Goal: Task Accomplishment & Management: Use online tool/utility

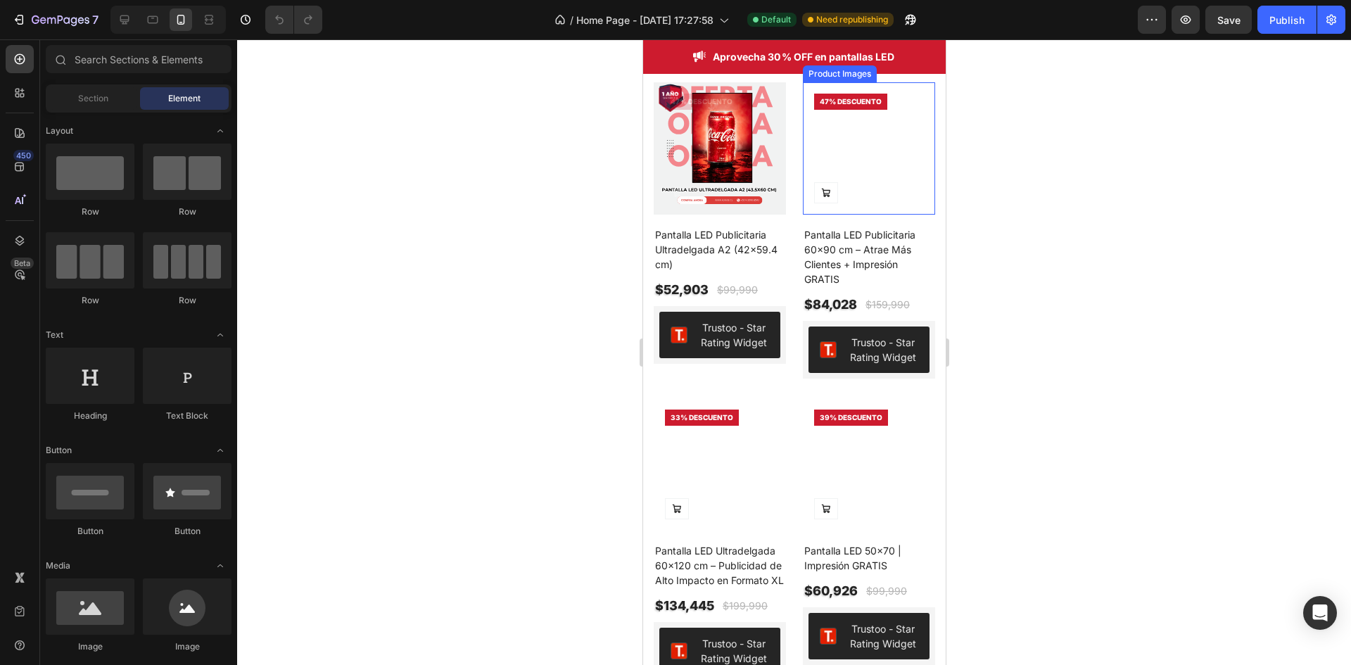
scroll to position [281, 0]
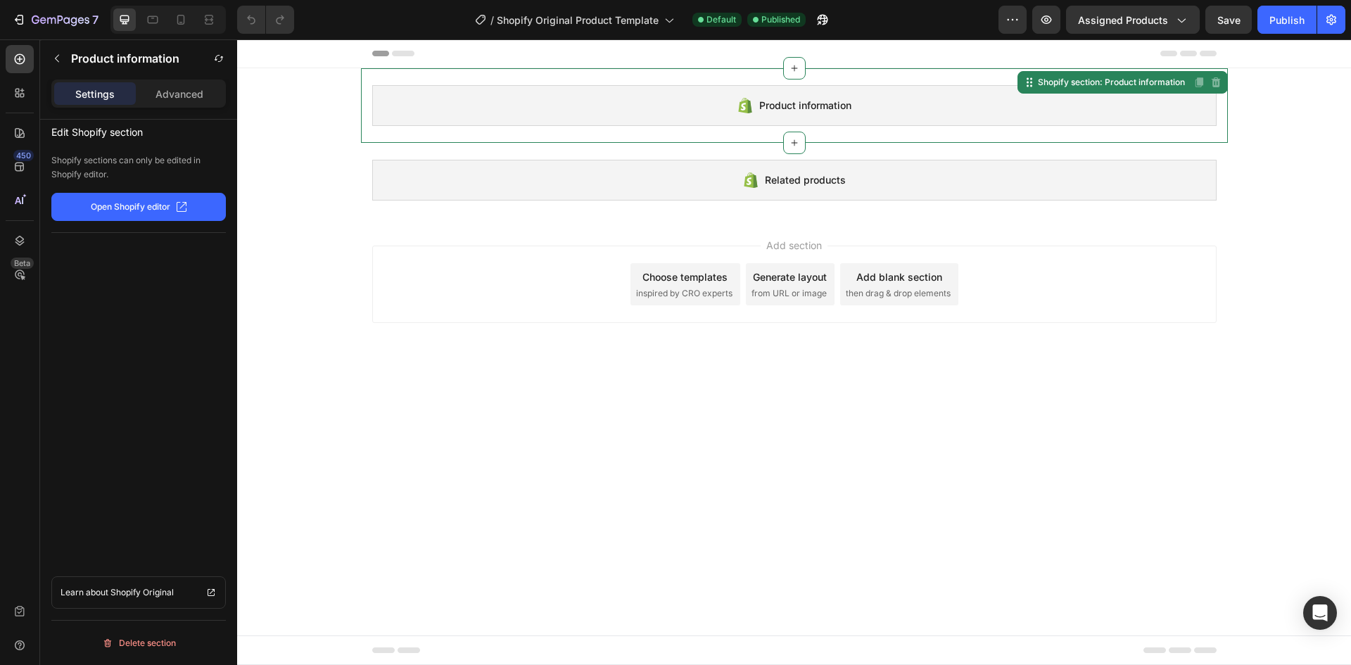
click at [619, 115] on div "Product information" at bounding box center [794, 105] width 844 height 41
click at [143, 208] on p "Open Shopify editor" at bounding box center [131, 207] width 80 height 13
click at [172, 106] on div "Settings Advanced" at bounding box center [138, 94] width 175 height 28
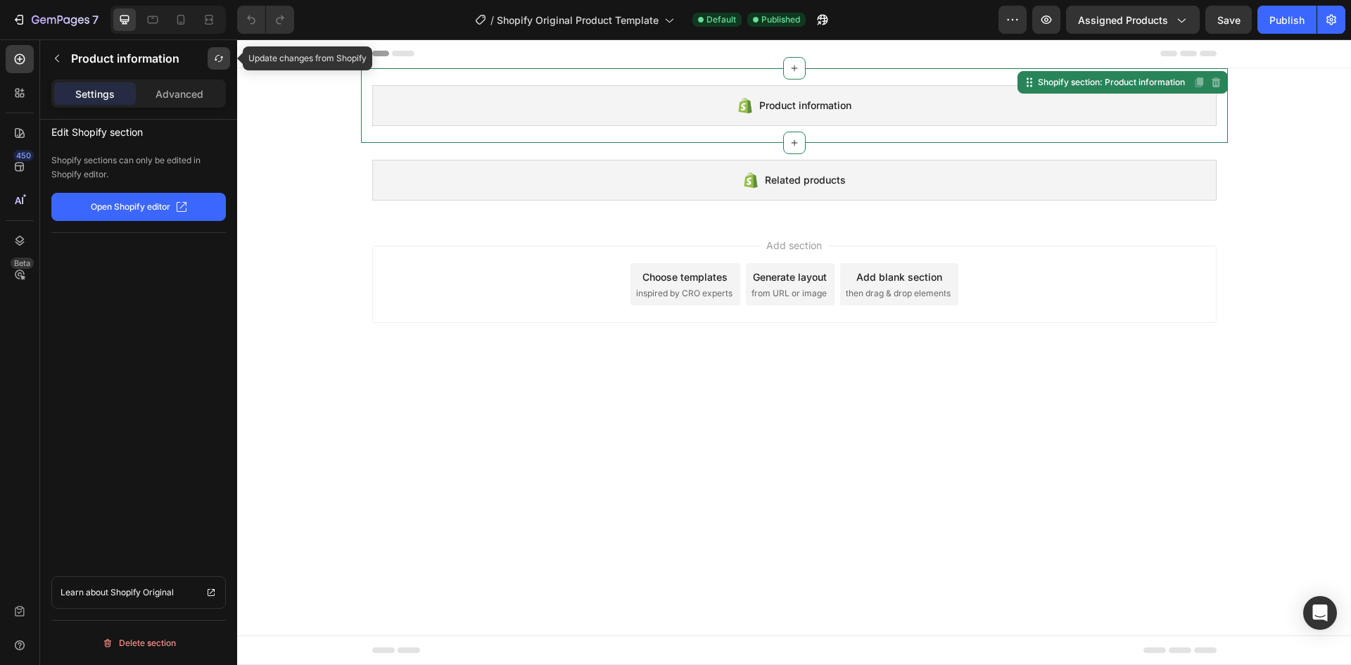
click at [215, 60] on icon "button" at bounding box center [219, 58] width 8 height 7
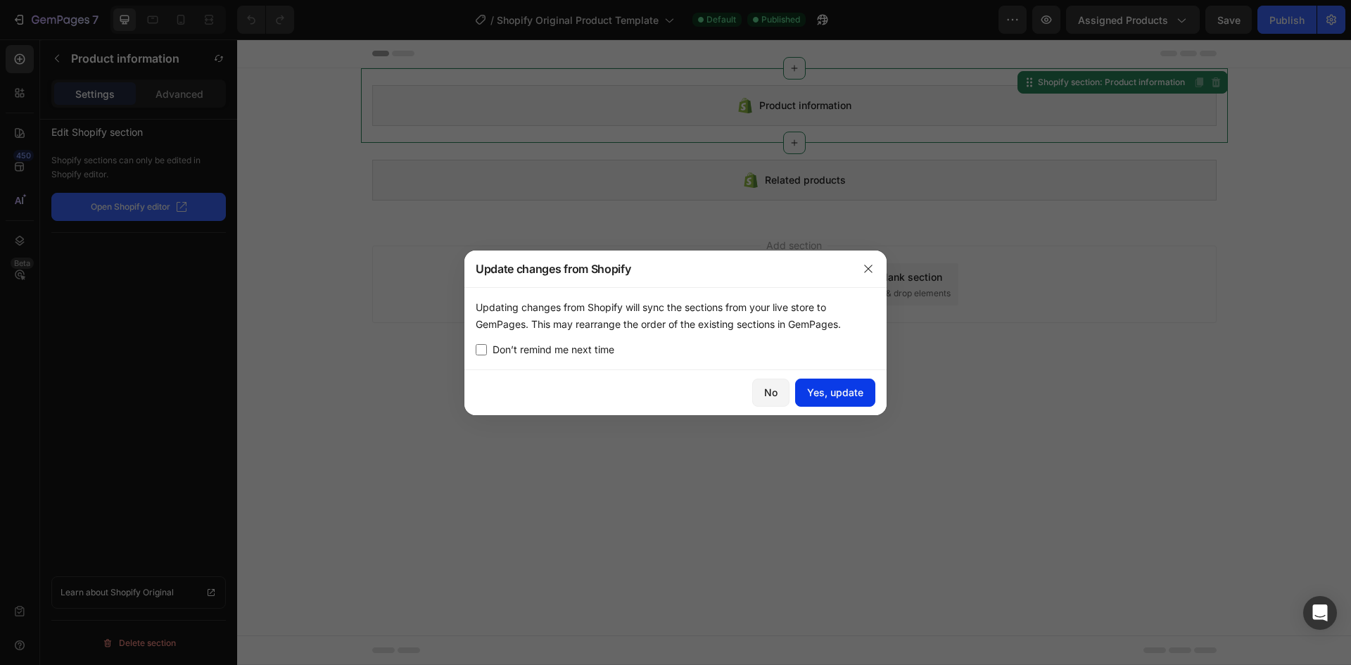
click at [829, 390] on div "Yes, update" at bounding box center [835, 392] width 56 height 15
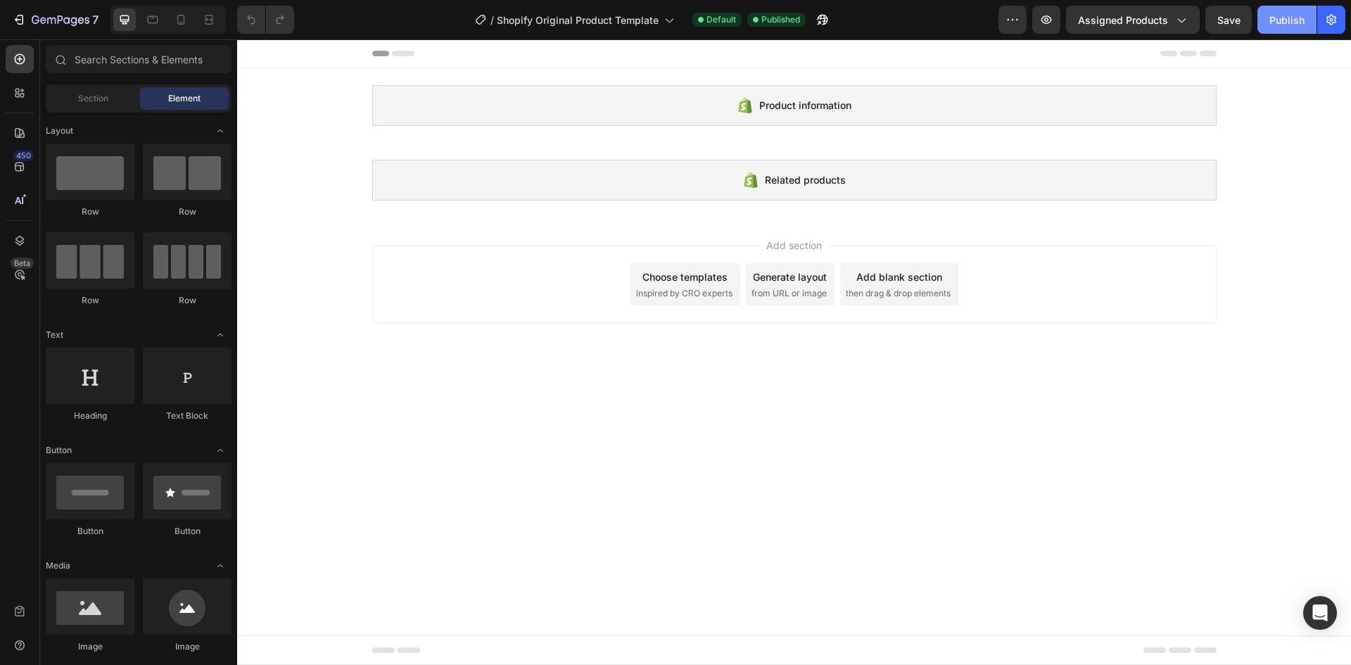
click at [1293, 15] on div "Publish" at bounding box center [1286, 20] width 35 height 15
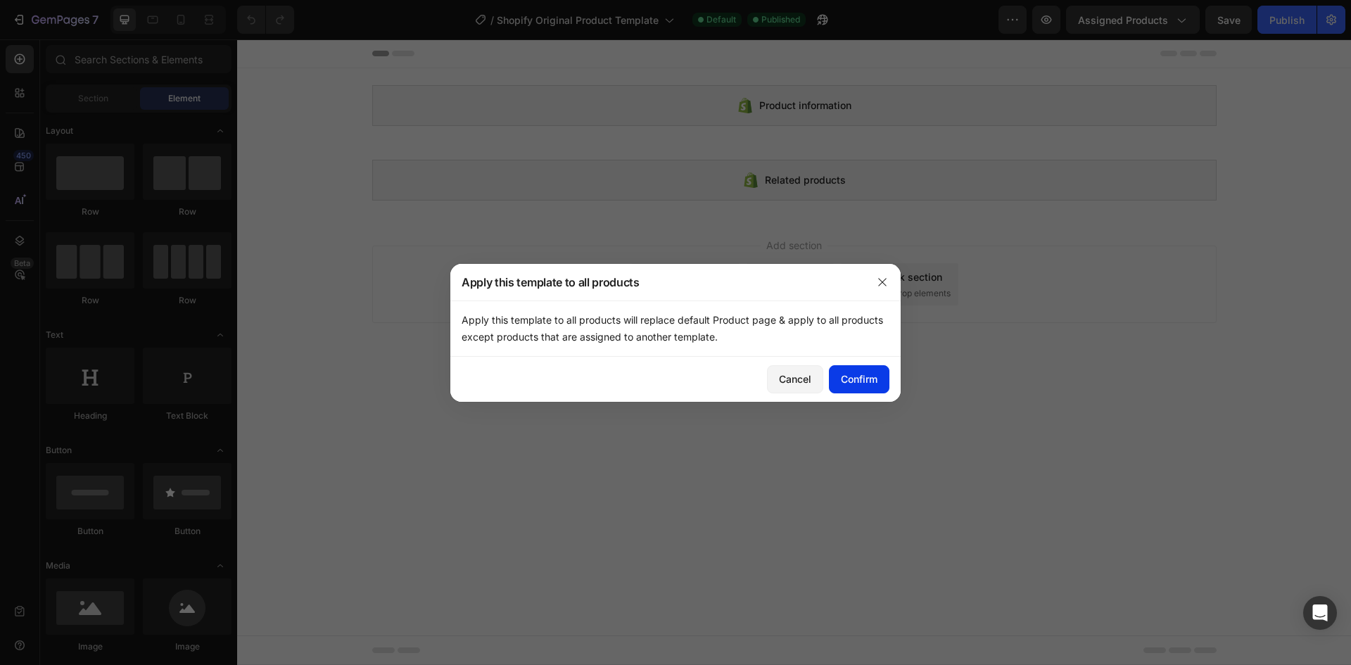
click at [870, 385] on div "Confirm" at bounding box center [859, 379] width 37 height 15
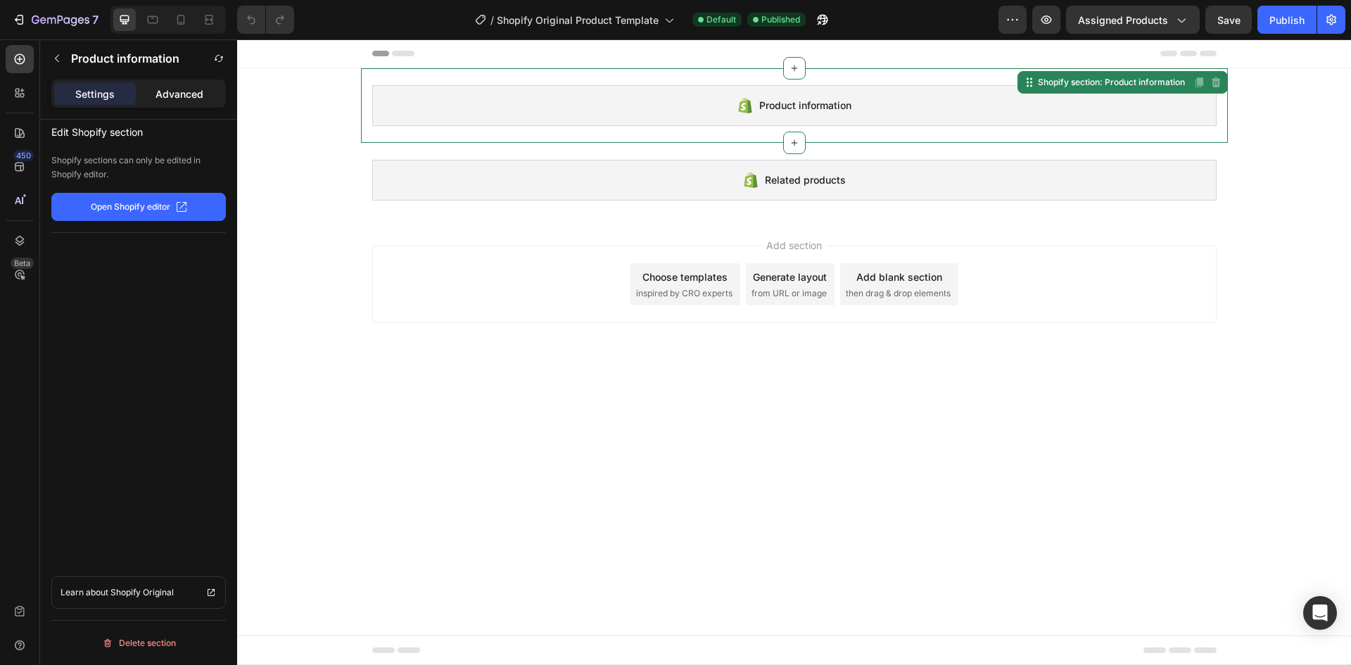
click at [168, 83] on div "Advanced" at bounding box center [180, 93] width 82 height 23
click at [103, 96] on p "Settings" at bounding box center [94, 94] width 39 height 15
click at [210, 57] on button "button" at bounding box center [219, 58] width 23 height 23
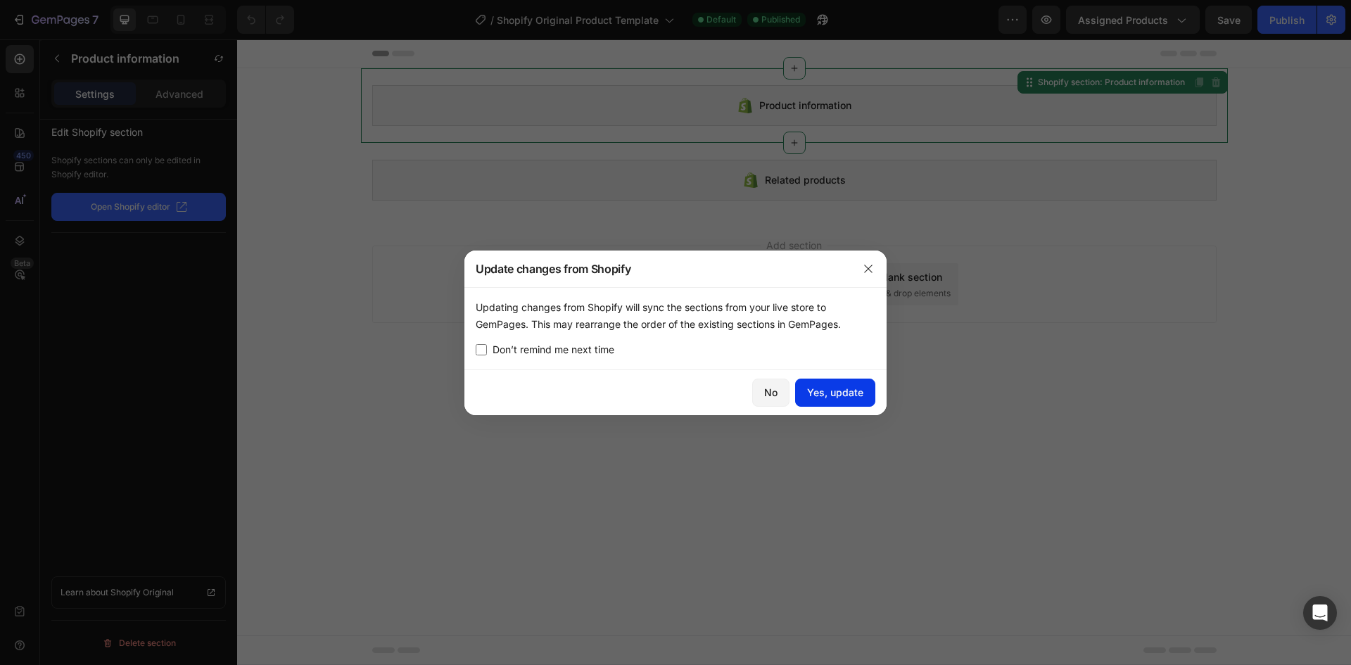
click at [844, 387] on div "Yes, update" at bounding box center [835, 392] width 56 height 15
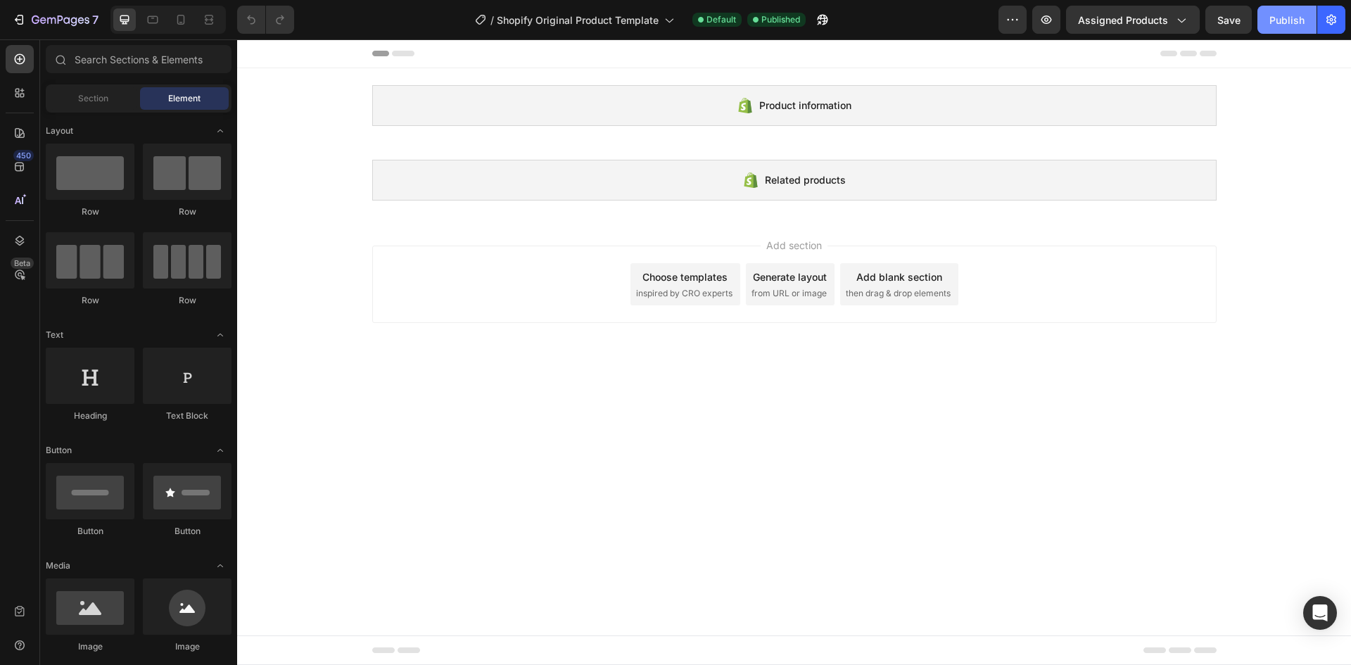
click at [1286, 25] on div "Publish" at bounding box center [1286, 20] width 35 height 15
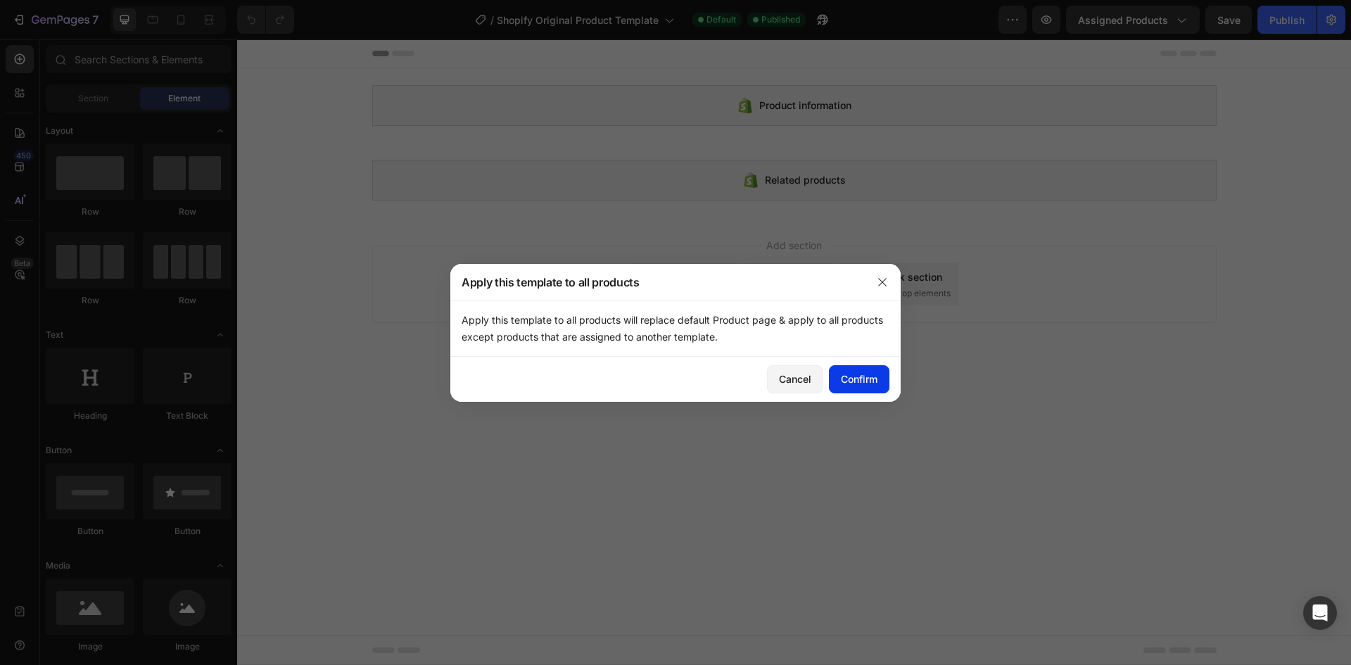
click at [878, 380] on button "Confirm" at bounding box center [859, 379] width 61 height 28
